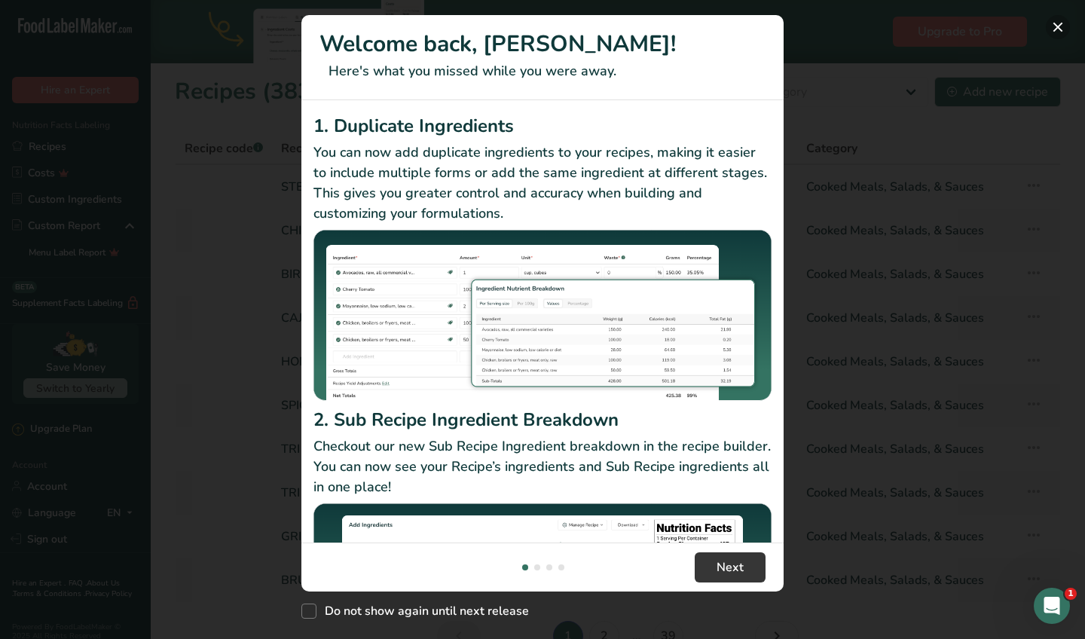
click at [1061, 32] on button "New Features" at bounding box center [1058, 27] width 24 height 24
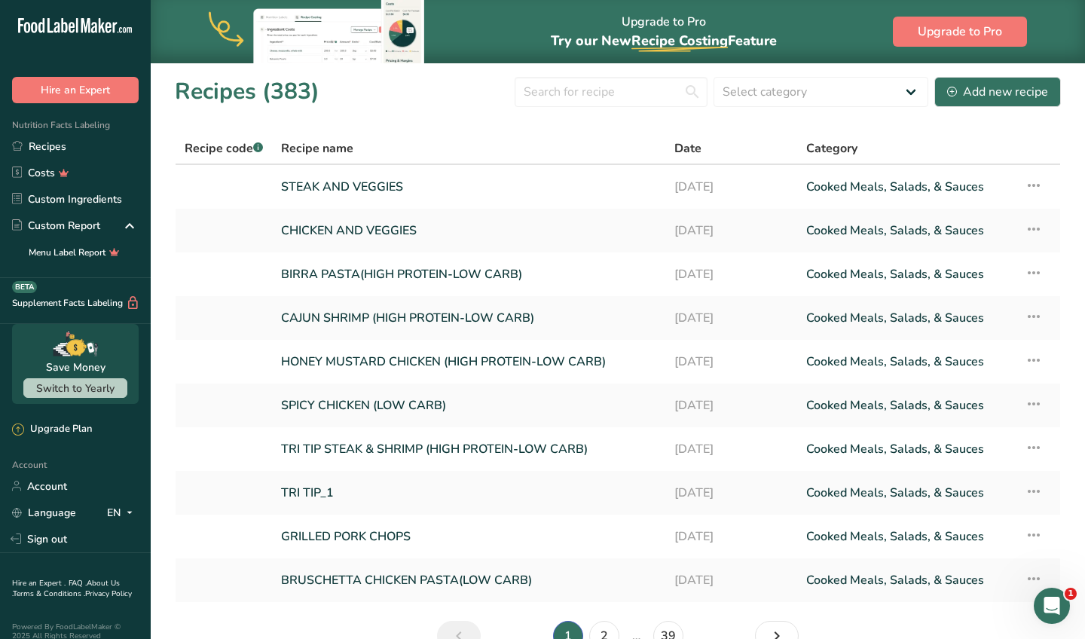
click at [596, 111] on section "Recipes (383) Select category All Baked Goods [GEOGRAPHIC_DATA] Confectionery C…" at bounding box center [618, 369] width 934 height 613
click at [600, 96] on input "text" at bounding box center [611, 92] width 193 height 30
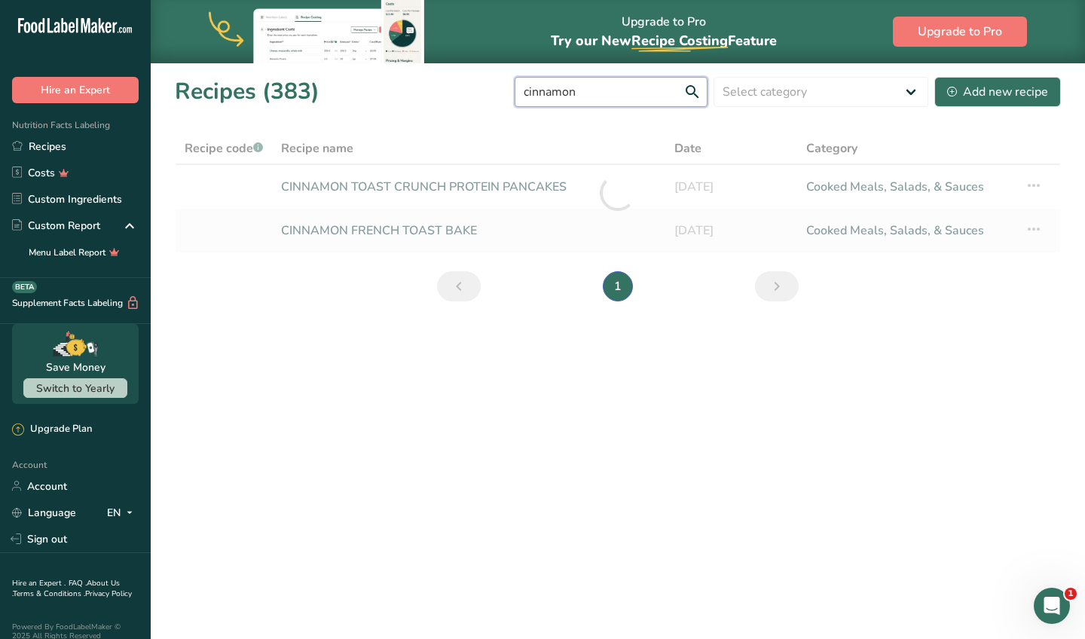
type input "cinnamon"
click at [506, 188] on div at bounding box center [618, 193] width 886 height 121
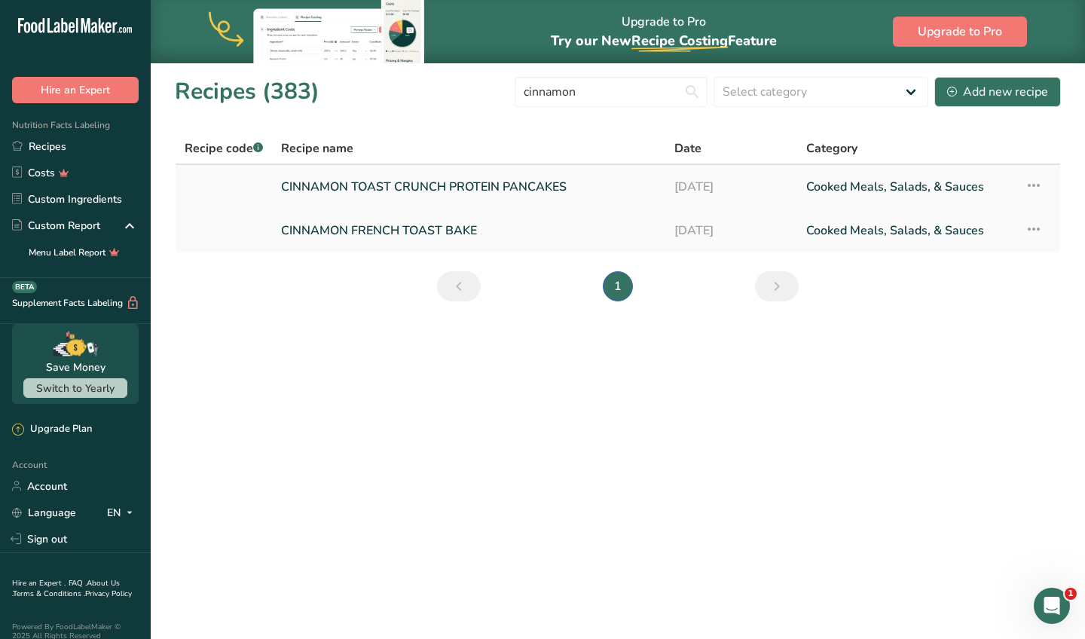
click at [799, 192] on td "Cooked Meals, Salads, & Sauces" at bounding box center [906, 187] width 219 height 44
click at [487, 181] on link "CINNAMON TOAST CRUNCH PROTEIN PANCAKES" at bounding box center [468, 187] width 375 height 32
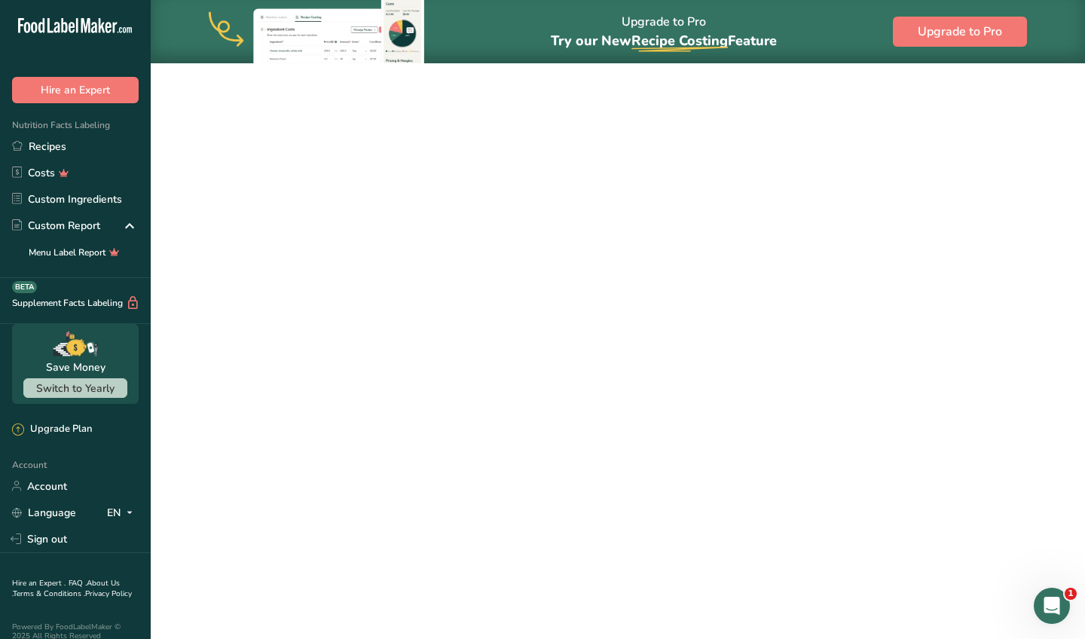
click at [487, 181] on link "CINNAMON TOAST CRUNCH PROTEIN PANCAKES" at bounding box center [468, 187] width 375 height 32
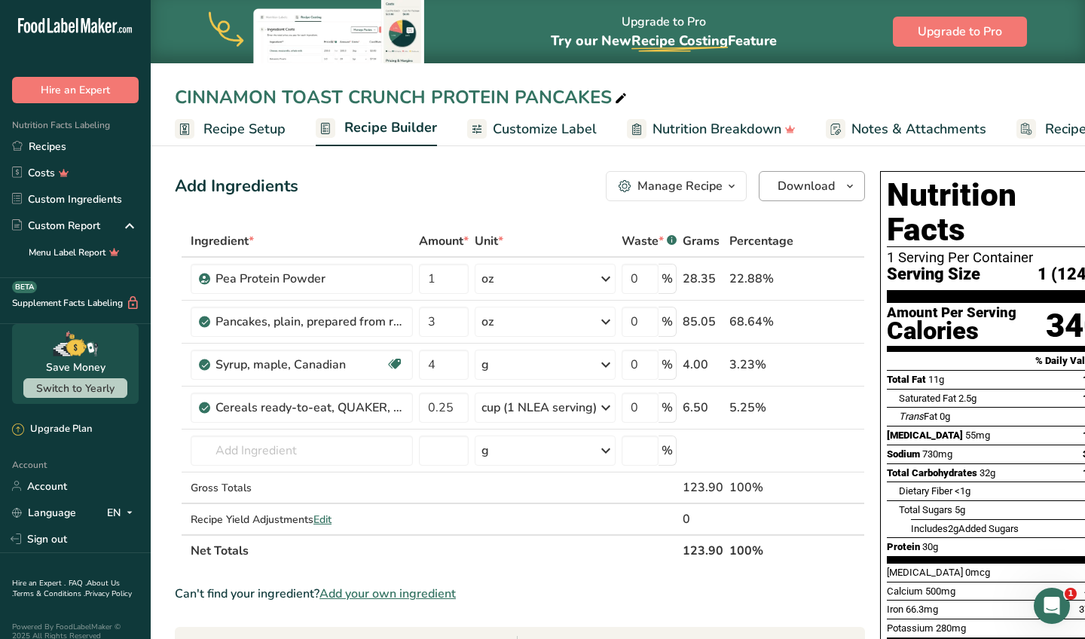
click at [791, 187] on span "Download" at bounding box center [806, 186] width 57 height 18
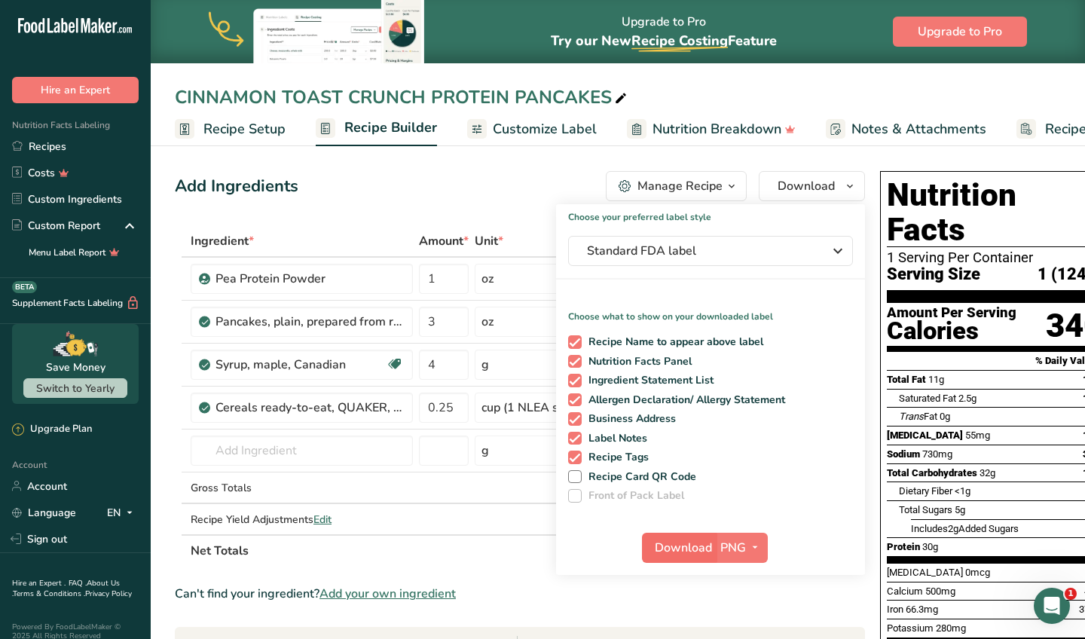
click at [676, 544] on span "Download" at bounding box center [683, 548] width 57 height 18
click at [576, 119] on span "Customize Label" at bounding box center [545, 129] width 104 height 20
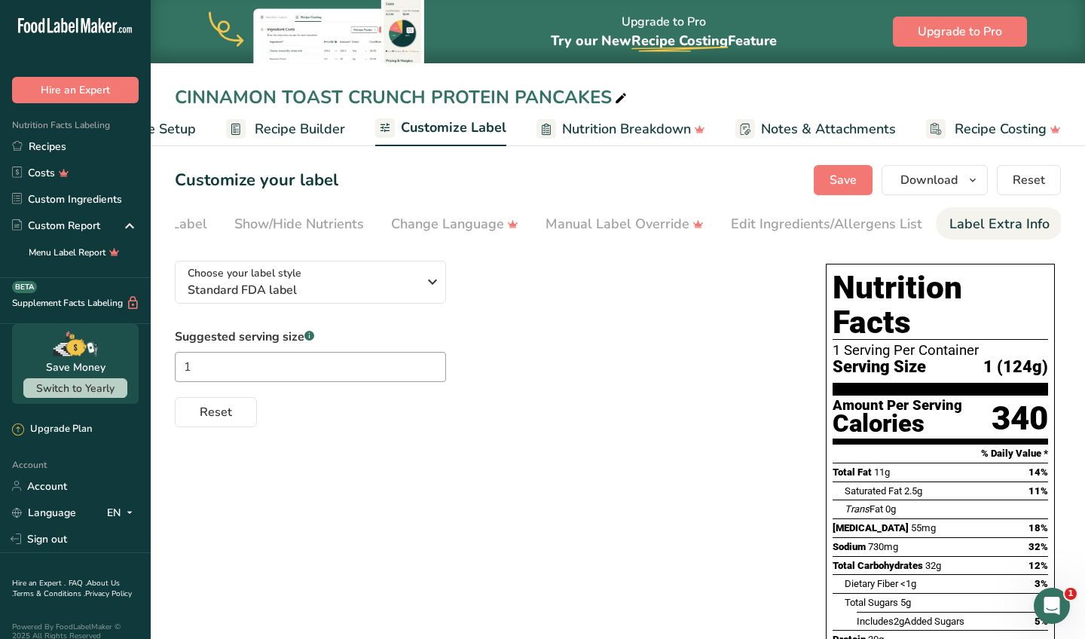
click at [974, 218] on div "Label Extra Info" at bounding box center [999, 224] width 100 height 20
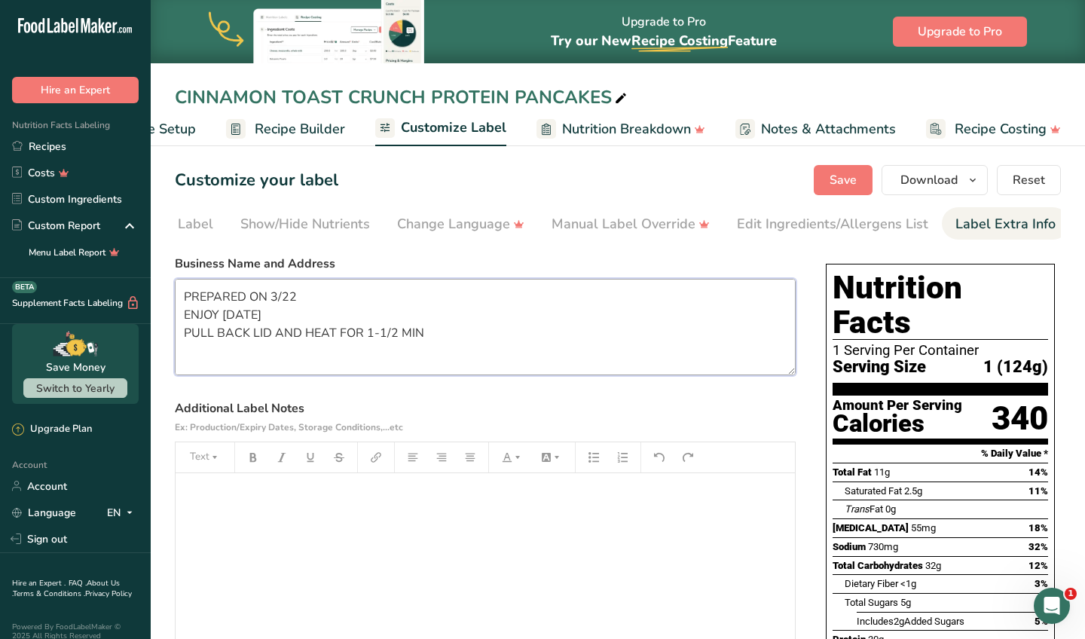
click at [306, 301] on textarea "PREPARED ON 3/22 ENJOY [DATE] PULL BACK LID AND HEAT FOR 1-1/2 MIN CUSTOM PROVI…" at bounding box center [485, 327] width 621 height 96
type textarea "PREPARED ON 8/9 ENJOY [DATE] PULL BACK LID AND HEAT FOR 1-1/2 MIN CUSTOM PROVIS…"
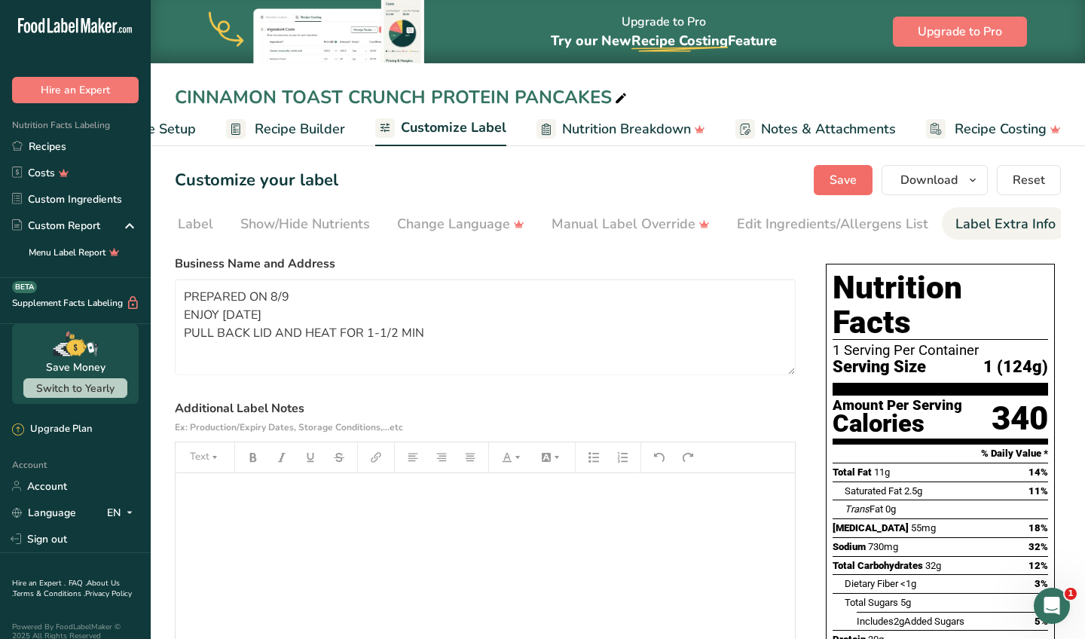
click at [868, 178] on button "Save" at bounding box center [843, 180] width 59 height 30
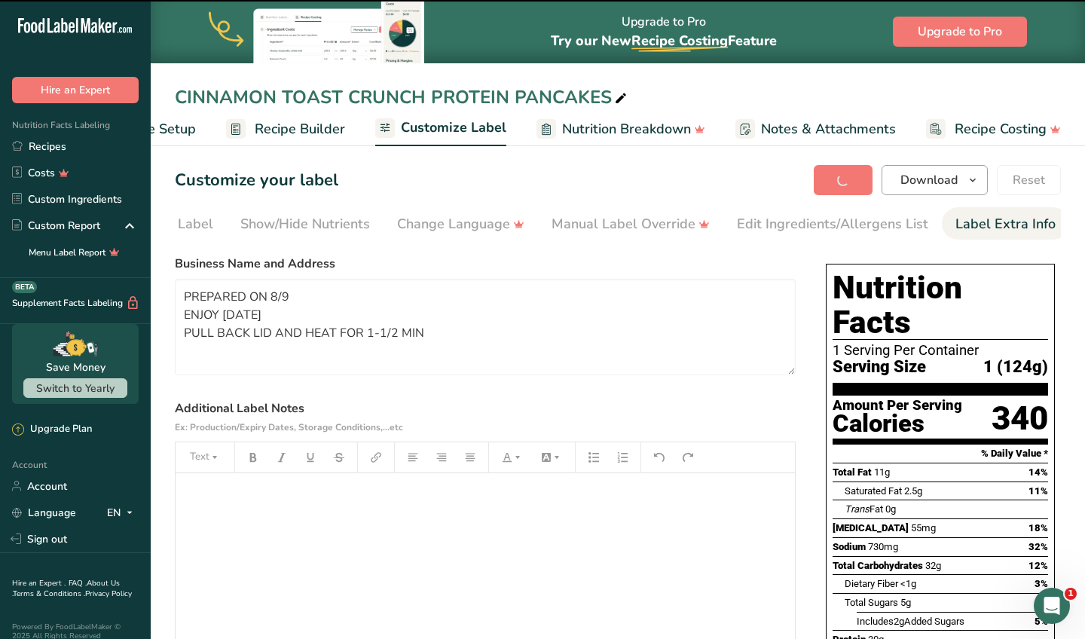
click at [915, 192] on button "Download" at bounding box center [935, 180] width 106 height 30
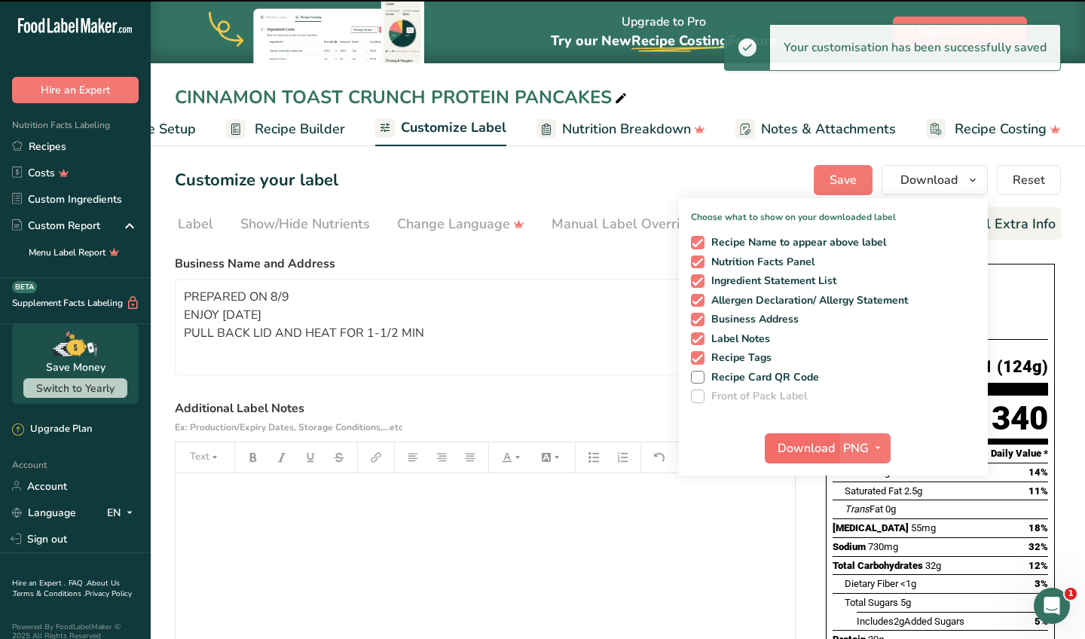
click at [815, 445] on span "Download" at bounding box center [806, 448] width 57 height 18
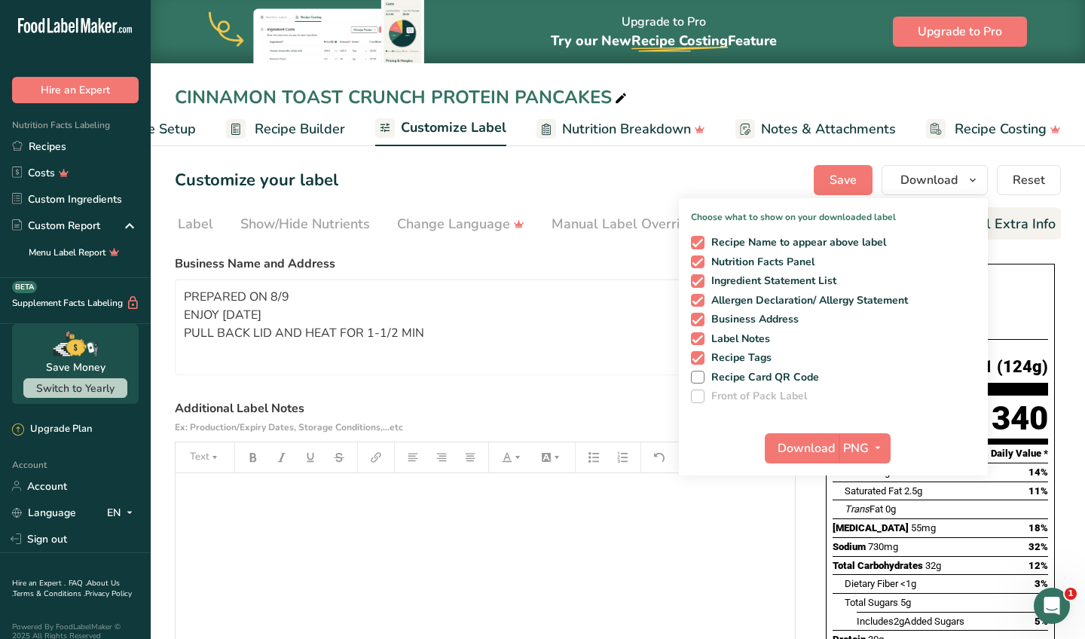
click at [736, 638] on div "﻿" at bounding box center [485, 567] width 619 height 188
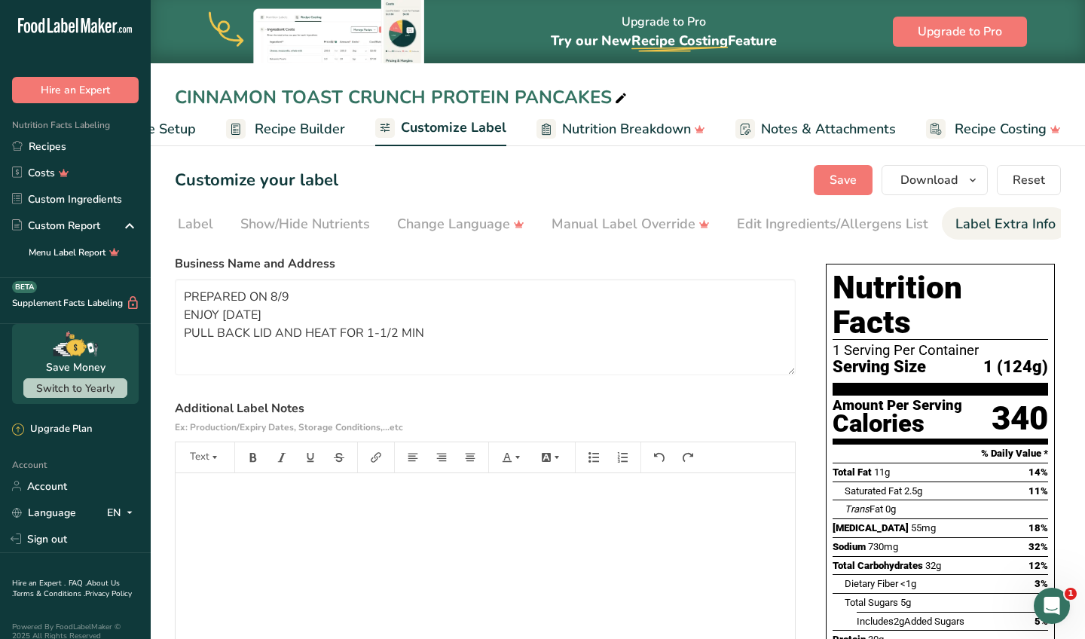
click at [813, 627] on div "Choose your label style Standard FDA label USA (FDA) Standard FDA label Tabular…" at bounding box center [618, 593] width 886 height 689
click at [805, 638] on div "Choose your label style Standard FDA label USA (FDA) Standard FDA label Tabular…" at bounding box center [618, 593] width 886 height 689
